Goal: Task Accomplishment & Management: Complete application form

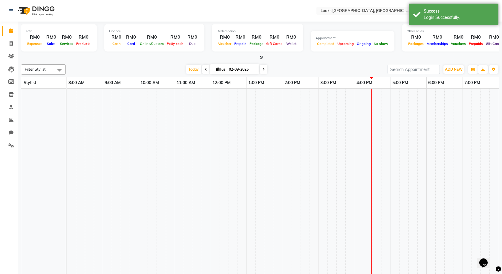
scroll to position [0, 34]
select select "en"
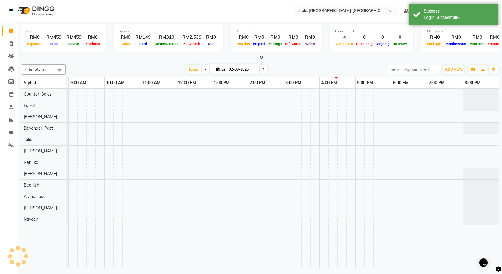
scroll to position [0, 0]
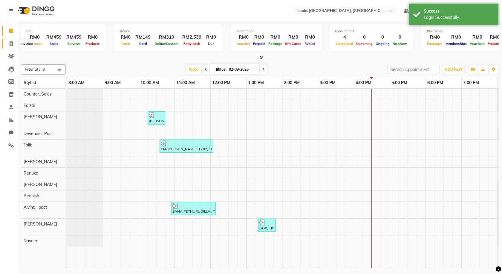
click at [12, 44] on icon at bounding box center [11, 43] width 3 height 4
select select "service"
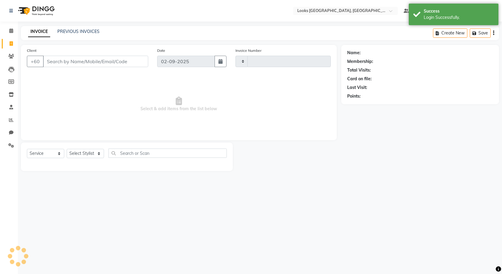
type input "1227"
select select "8109"
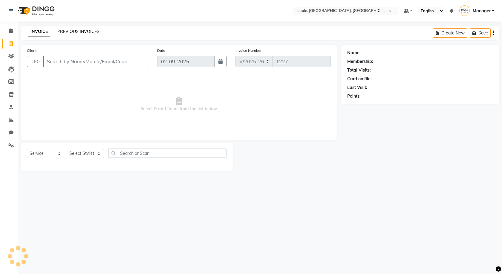
click at [91, 34] on link "PREVIOUS INVOICES" at bounding box center [78, 31] width 42 height 5
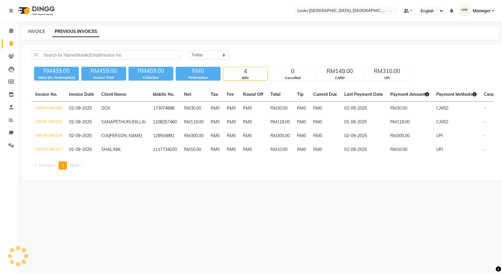
click at [40, 31] on link "INVOICE" at bounding box center [36, 31] width 17 height 5
select select "service"
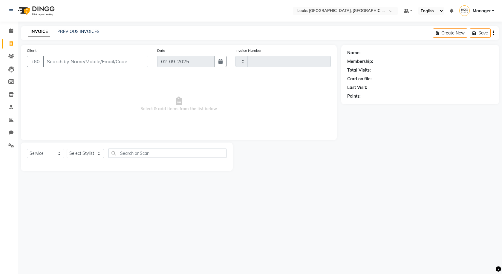
type input "1227"
select select "8109"
click at [86, 26] on div "Select Location × Looks [GEOGRAPHIC_DATA], [GEOGRAPHIC_DATA] Default Panel My P…" at bounding box center [251, 137] width 502 height 274
click at [87, 29] on link "PREVIOUS INVOICES" at bounding box center [78, 31] width 42 height 5
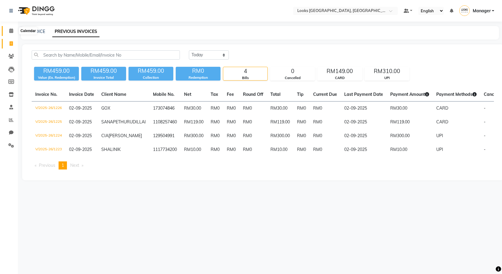
click at [15, 30] on span at bounding box center [11, 31] width 10 height 7
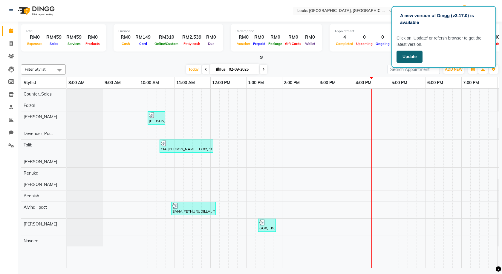
click at [415, 57] on button "Update" at bounding box center [410, 57] width 26 height 12
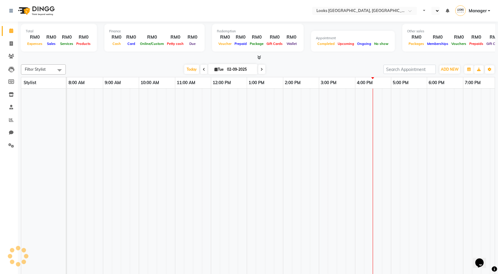
select select "en"
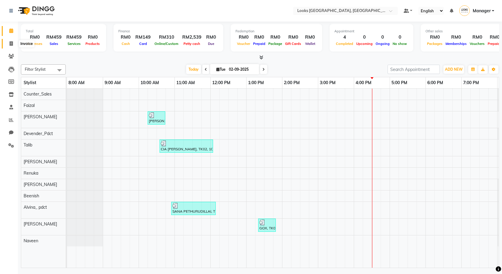
click at [12, 43] on icon at bounding box center [11, 43] width 3 height 4
select select "service"
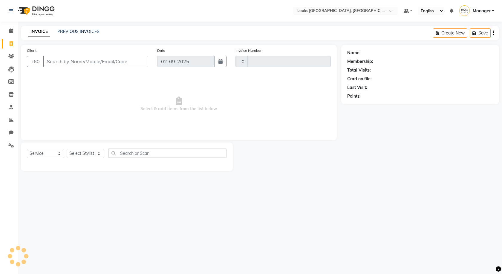
type input "1227"
select select "8109"
type input "192437976"
click at [129, 60] on span "Add Client" at bounding box center [133, 61] width 24 height 6
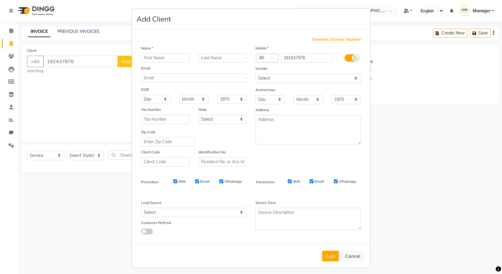
click at [353, 57] on icon at bounding box center [355, 57] width 5 height 5
click at [0, 0] on input "checkbox" at bounding box center [0, 0] width 0 height 0
click at [151, 62] on div "Name Email DOB Day 01 02 03 04 05 06 07 08 09 10 11 12 13 14 15 16 17 18 19 20 …" at bounding box center [194, 105] width 114 height 121
click at [154, 57] on input "text" at bounding box center [165, 57] width 48 height 9
type input "JESSY"
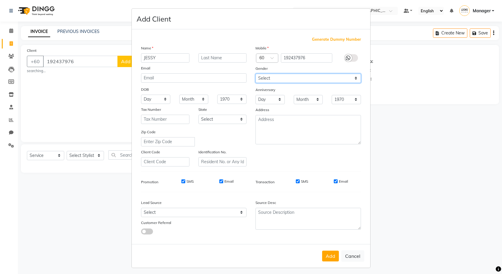
click at [297, 80] on select "Select Male Female Other Prefer Not To Say" at bounding box center [309, 78] width 106 height 9
select select "female"
click at [256, 74] on select "Select Male Female Other Prefer Not To Say" at bounding box center [309, 78] width 106 height 9
click at [328, 255] on button "Add" at bounding box center [330, 255] width 17 height 11
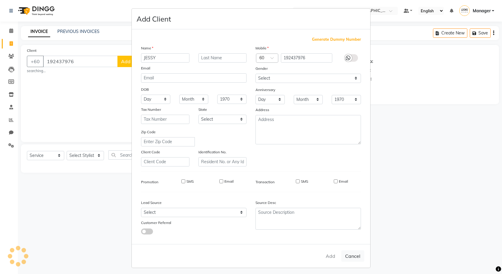
select select
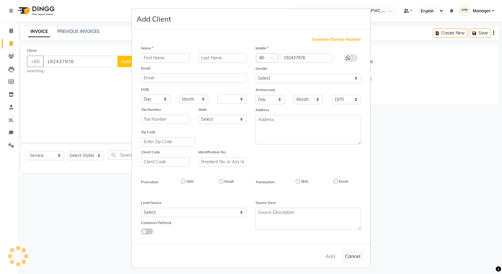
select select
checkbox input "false"
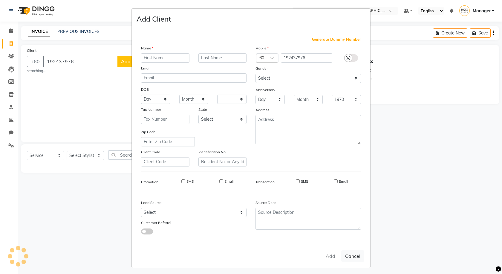
checkbox input "false"
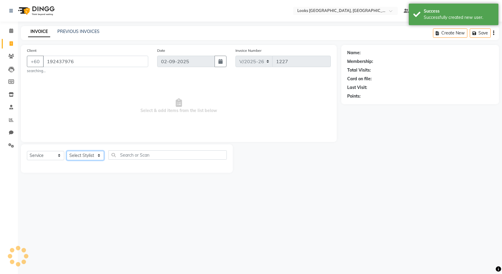
click at [77, 155] on select "Select Stylist Alvina_ pdct Awaiz_Mgr Beenish Counter_Sales Cynthia_pdct Devend…" at bounding box center [85, 155] width 37 height 9
select select "89277"
click at [67, 151] on select "Select Stylist Alvina_ pdct Awaiz_Mgr Beenish Counter_Sales Cynthia_pdct Devend…" at bounding box center [85, 155] width 37 height 9
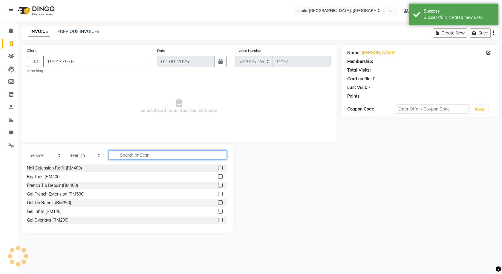
click at [140, 153] on input "text" at bounding box center [168, 154] width 118 height 9
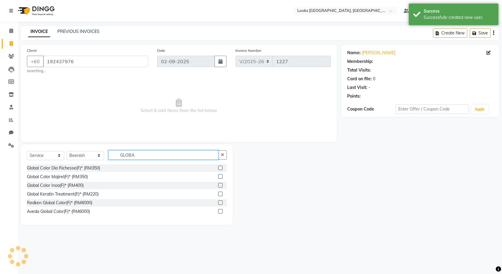
type input "GLOBA"
click at [220, 178] on label at bounding box center [220, 176] width 4 height 4
click at [220, 178] on input "checkbox" at bounding box center [220, 177] width 4 height 4
checkbox input "true"
select select "1: Object"
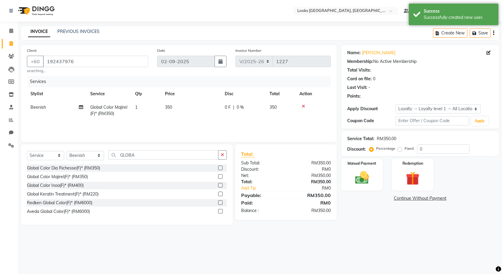
checkbox input "false"
click at [186, 114] on td "350" at bounding box center [191, 110] width 60 height 20
select select "89277"
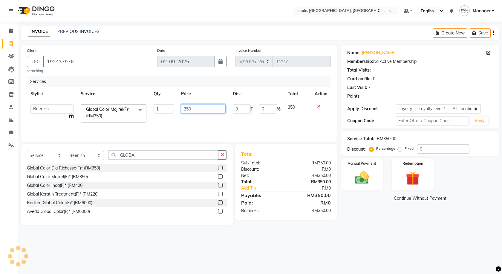
drag, startPoint x: 199, startPoint y: 107, endPoint x: 166, endPoint y: 112, distance: 32.9
click at [167, 112] on tr "Alvina_ pdct Awaiz_Mgr Beenish Counter_Sales Cynthia_pdct Devender_Pdct Faizal …" at bounding box center [179, 112] width 304 height 25
type input "300"
click at [165, 239] on div "Select Location × Looks Kuala Lumpur, Malaysia Default Panel My Panel English E…" at bounding box center [251, 137] width 502 height 274
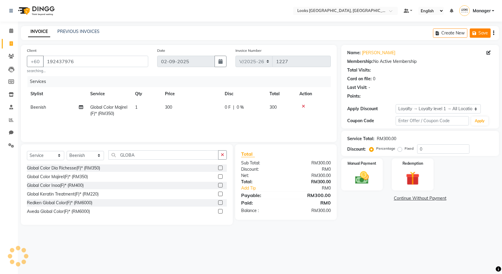
click at [470, 34] on button "Save" at bounding box center [480, 32] width 21 height 9
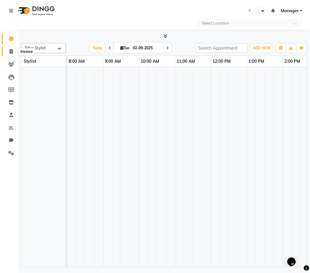
click at [12, 50] on icon at bounding box center [11, 51] width 3 height 4
select select "service"
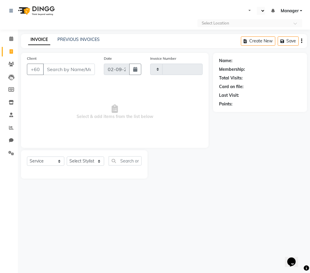
click at [61, 65] on input "Client" at bounding box center [69, 69] width 52 height 11
type input "0192437976"
click at [90, 70] on span "Add Client" at bounding box center [80, 69] width 24 height 6
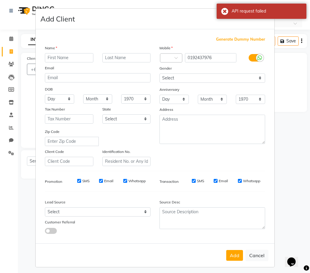
click at [64, 57] on input "text" at bounding box center [69, 57] width 48 height 9
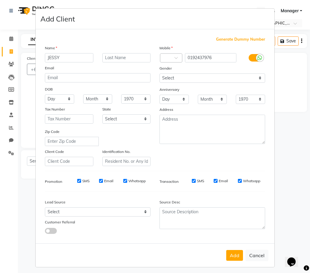
type input "JESSY"
click at [106, 58] on input "text" at bounding box center [126, 57] width 48 height 9
type input "K"
click at [187, 60] on input "0192437976" at bounding box center [211, 57] width 52 height 9
type input "192437976"
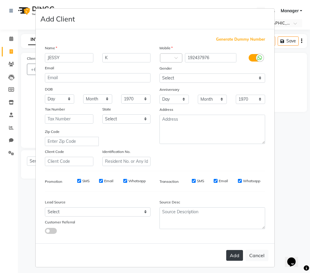
click at [229, 257] on button "Add" at bounding box center [234, 255] width 17 height 11
click at [234, 254] on button "Add" at bounding box center [234, 255] width 17 height 11
click at [228, 256] on button "Add" at bounding box center [234, 255] width 17 height 11
click at [227, 258] on button "Add" at bounding box center [234, 255] width 17 height 11
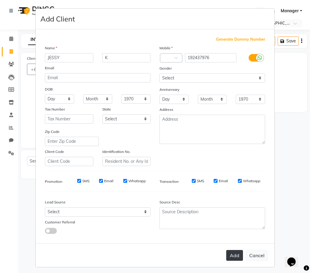
click at [229, 257] on button "Add" at bounding box center [234, 255] width 17 height 11
click at [230, 257] on button "Add" at bounding box center [234, 255] width 17 height 11
drag, startPoint x: 230, startPoint y: 257, endPoint x: 233, endPoint y: 255, distance: 3.2
click at [233, 255] on button "Add" at bounding box center [234, 255] width 17 height 11
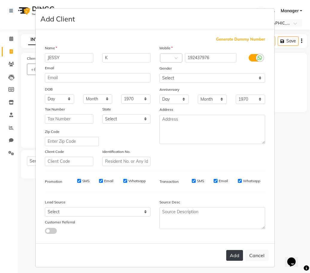
click at [233, 255] on button "Add" at bounding box center [234, 255] width 17 height 11
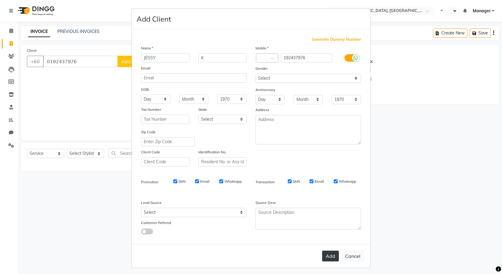
click at [309, 253] on button "Add" at bounding box center [330, 255] width 17 height 11
click at [146, 98] on select "Day 01 02 03 04 05 06 07 08 09 10 11 12 13 14 15 16 17 18 19 20 21 22 23 24 25 …" at bounding box center [155, 98] width 29 height 9
